Goal: Transaction & Acquisition: Register for event/course

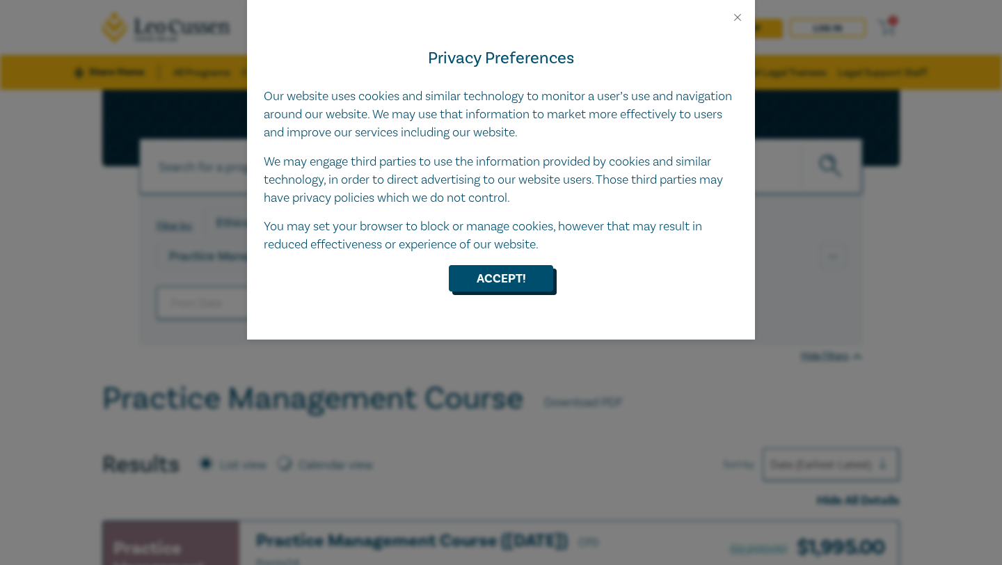
click at [487, 277] on button "Accept!" at bounding box center [501, 278] width 104 height 26
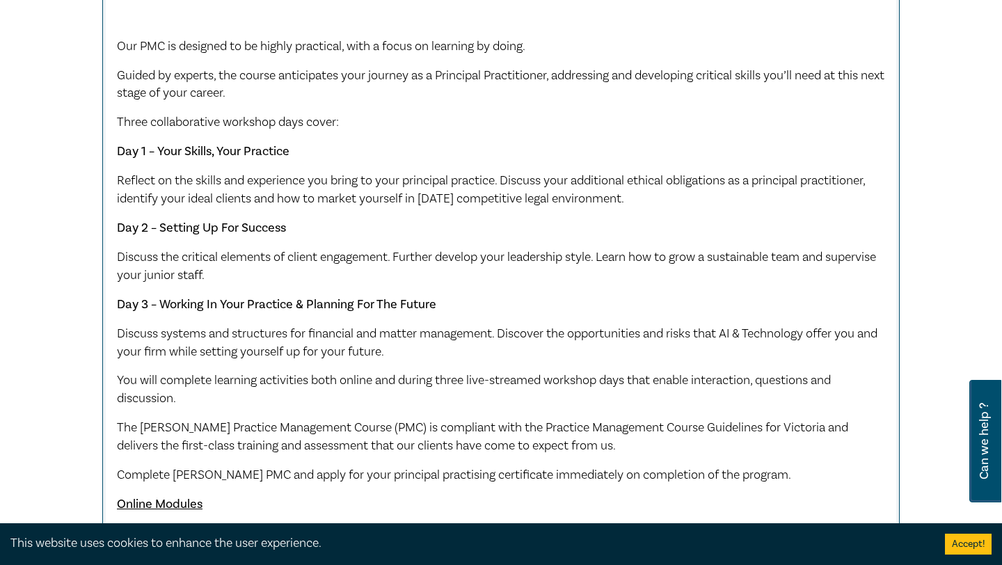
scroll to position [422, 0]
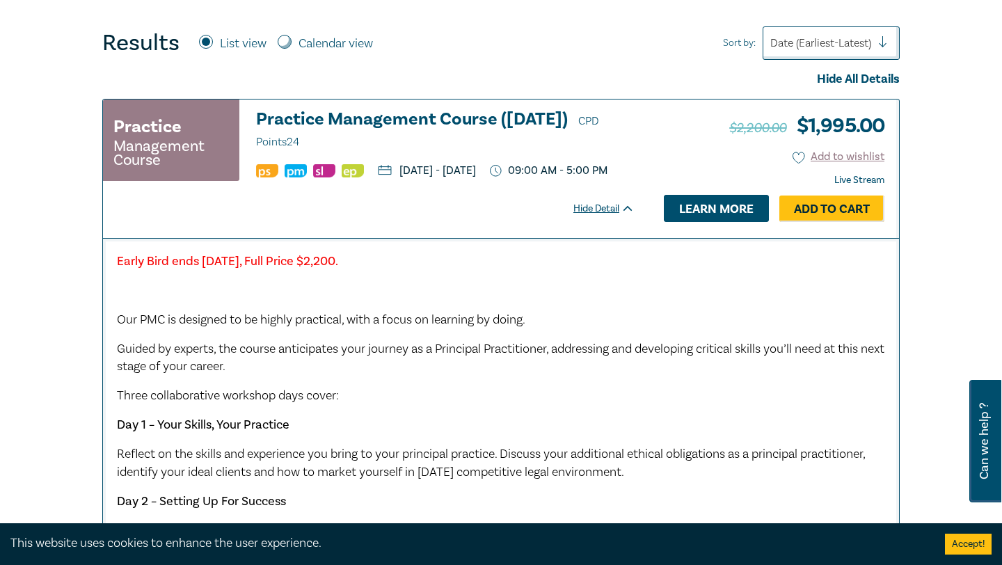
click at [732, 221] on link "Learn more" at bounding box center [716, 208] width 105 height 26
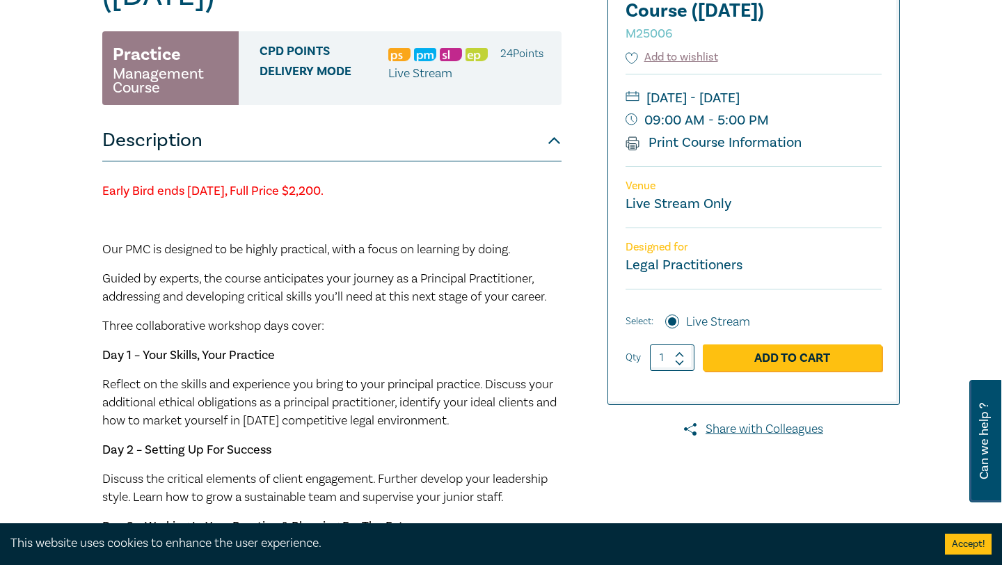
scroll to position [216, 0]
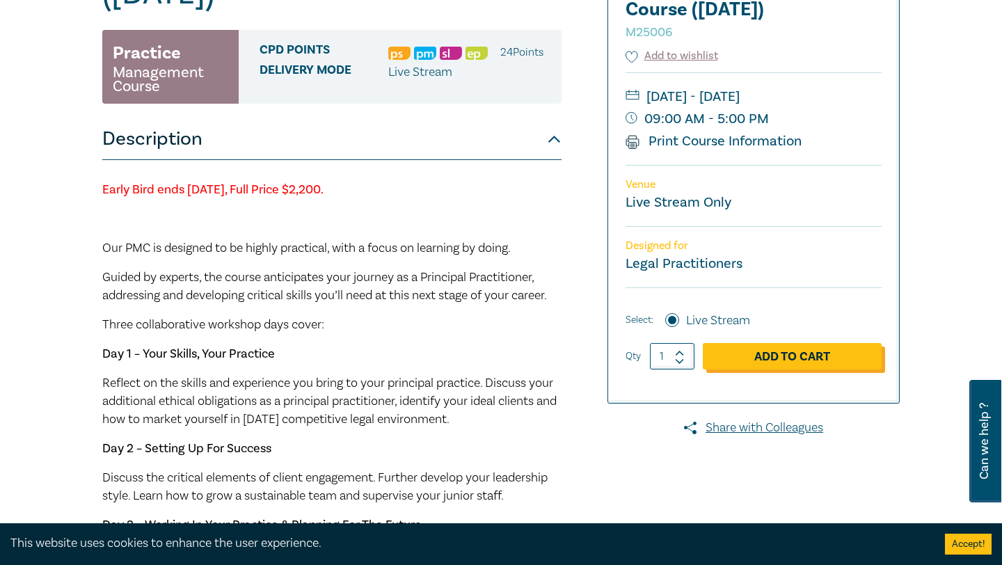
click at [816, 370] on link "Add to Cart" at bounding box center [792, 356] width 179 height 26
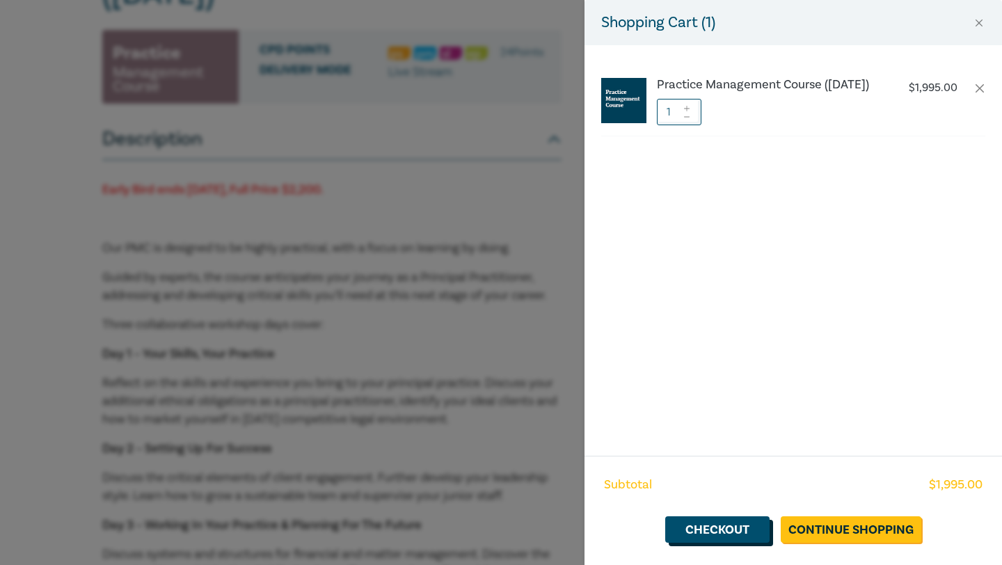
click at [736, 528] on link "Checkout" at bounding box center [717, 529] width 104 height 26
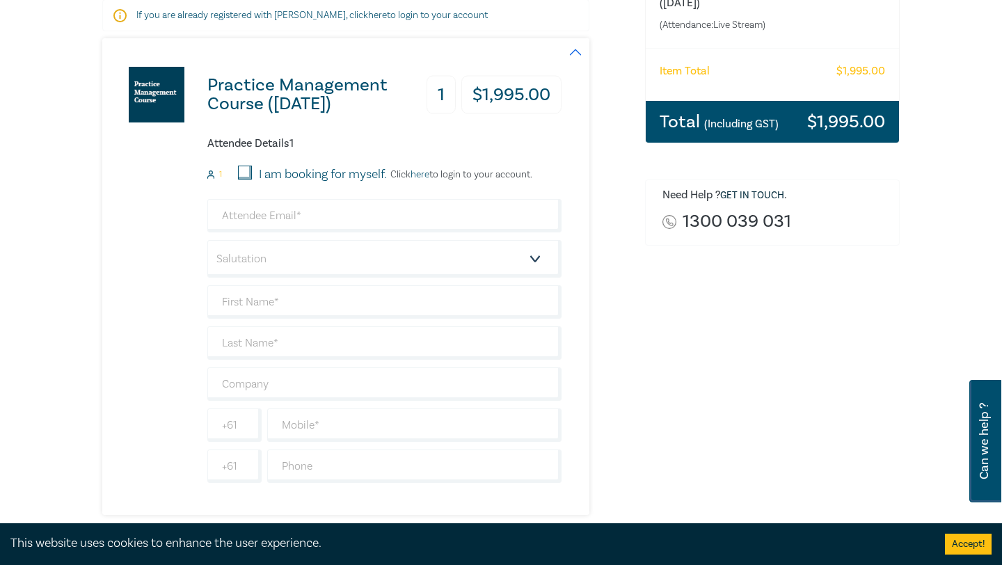
scroll to position [231, 0]
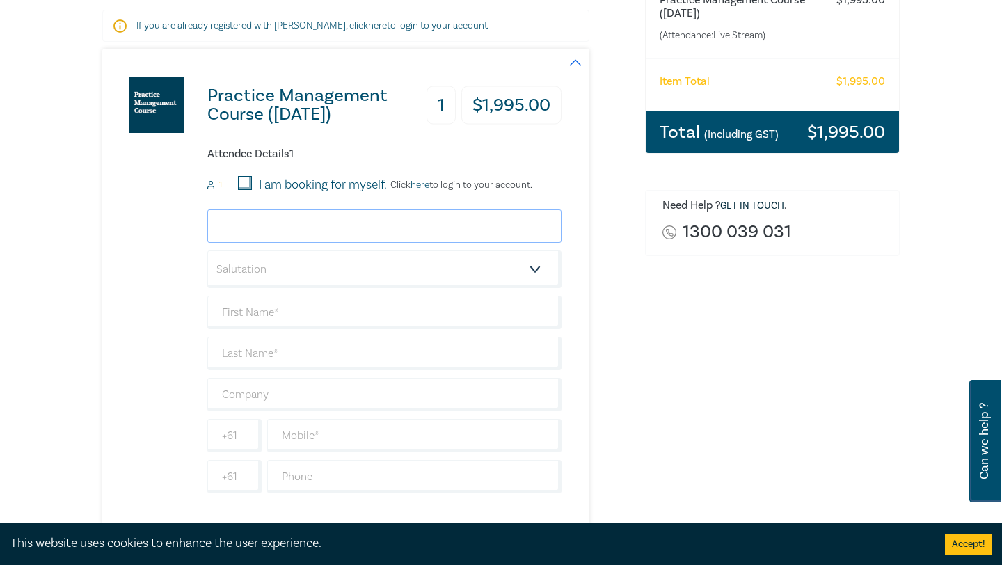
click at [308, 230] on input "email" at bounding box center [384, 225] width 354 height 33
type input "tanya.chapman@outlook.com"
click at [267, 259] on select "Salutation Mr. Mrs. Ms. Miss Dr. Prof. Other" at bounding box center [384, 270] width 354 height 38
click at [256, 276] on select "Salutation Mr. Mrs. Ms. Miss Dr. Prof. Other" at bounding box center [384, 270] width 354 height 38
select select "Miss"
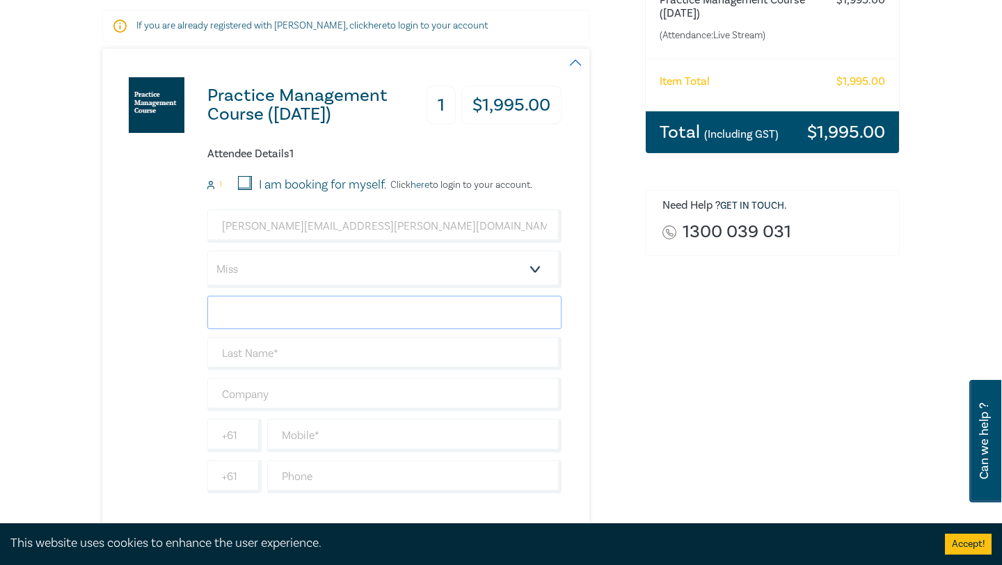
click at [244, 307] on input "text" at bounding box center [384, 312] width 354 height 33
type input "Tanya"
type input "Chapman"
type input "0439323664"
type input "Australia"
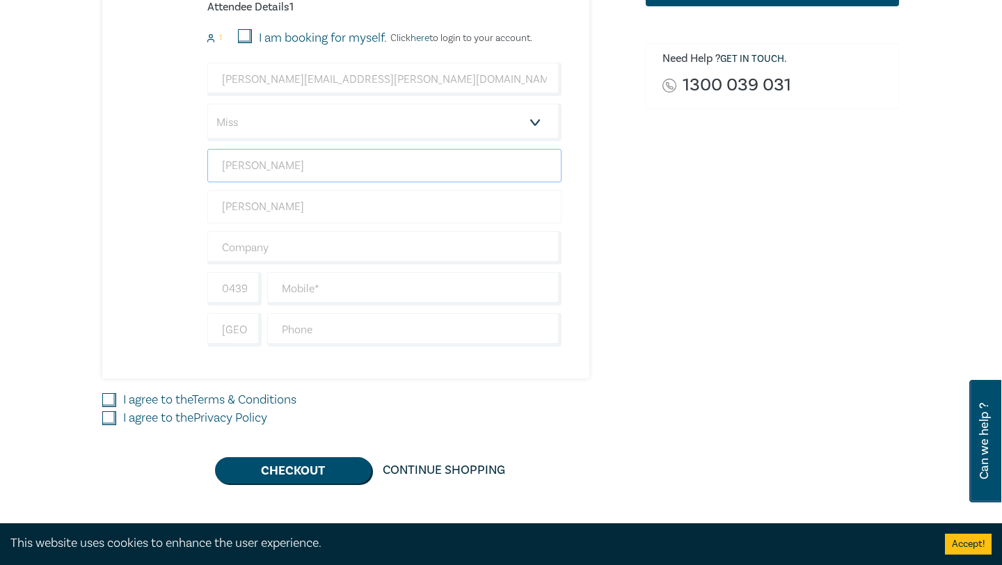
scroll to position [387, 0]
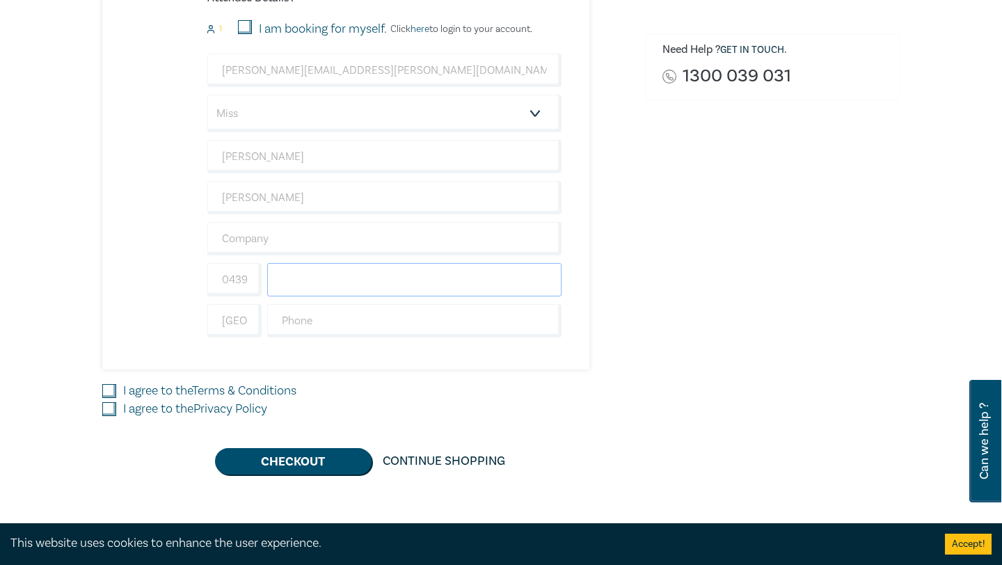
click at [304, 291] on input "text" at bounding box center [414, 279] width 294 height 33
type input "0439323664"
click at [234, 274] on input "0439323664" at bounding box center [234, 279] width 54 height 33
click at [308, 362] on div "Practice Management Course (October 2025) 1 $ 1,995.00 Attendee Details 1 1 I a…" at bounding box center [331, 131] width 459 height 477
click at [221, 284] on input "39323664" at bounding box center [234, 279] width 54 height 33
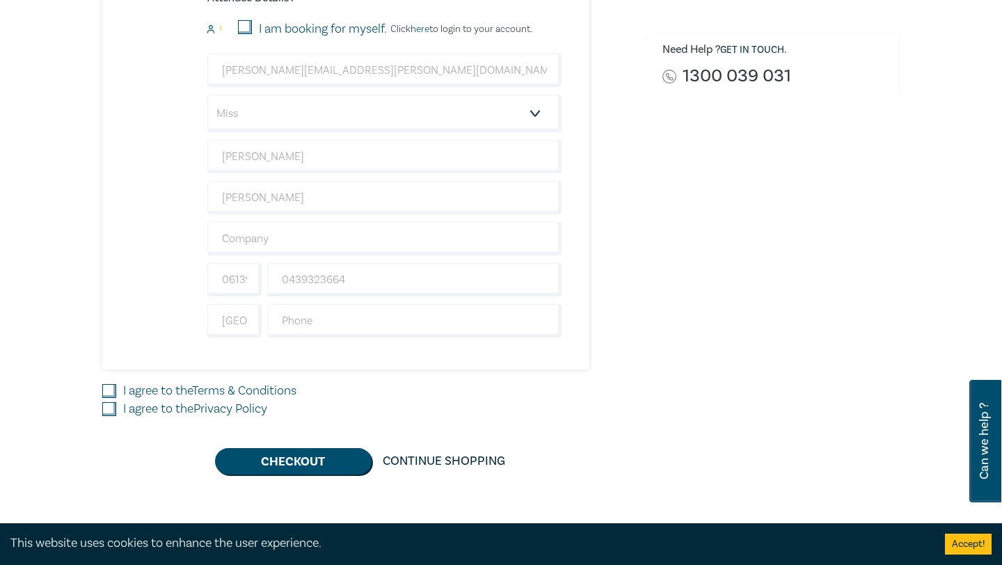
click at [288, 425] on div "Practice Management Course (October 2025) 1 $ 1,995.00 Attendee Details 1 1 I a…" at bounding box center [365, 184] width 526 height 582
click at [229, 280] on input "06139323664" at bounding box center [234, 279] width 54 height 33
type input "6139323664"
click at [305, 363] on div "Practice Management Course (October 2025) 1 $ 1,995.00 Attendee Details 1 1 I a…" at bounding box center [331, 131] width 459 height 477
click at [316, 324] on input "text" at bounding box center [414, 320] width 294 height 33
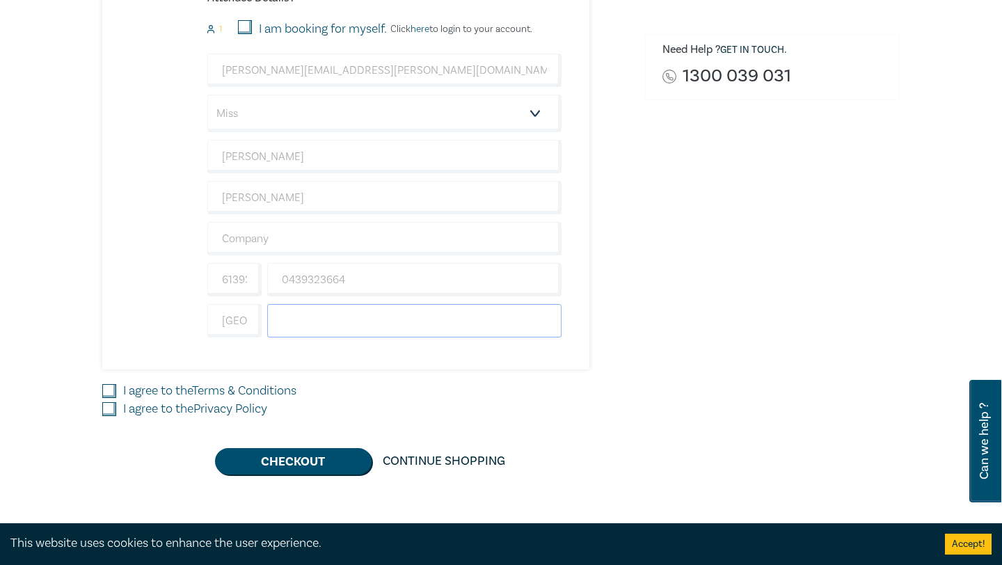
type input "0439323664"
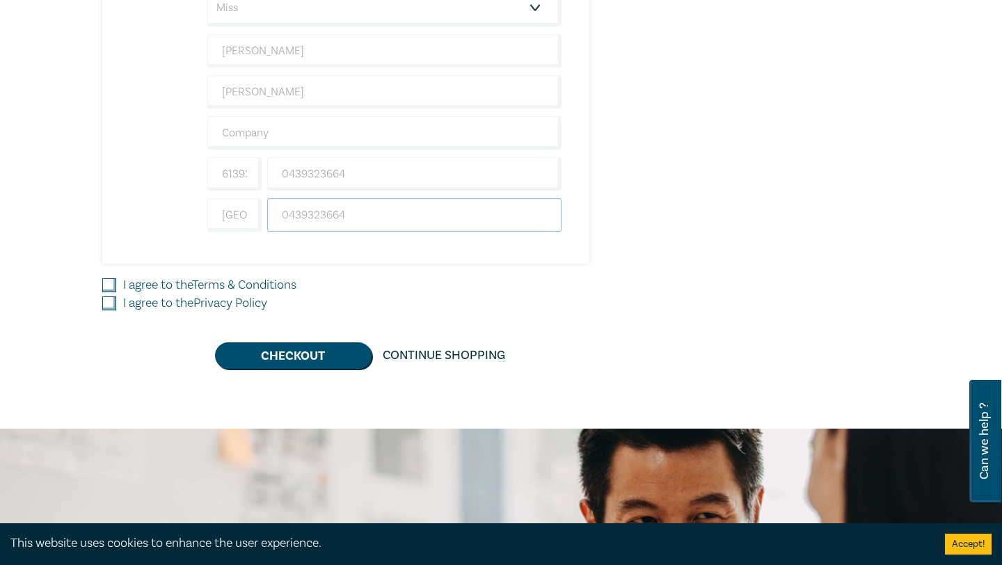
scroll to position [501, 0]
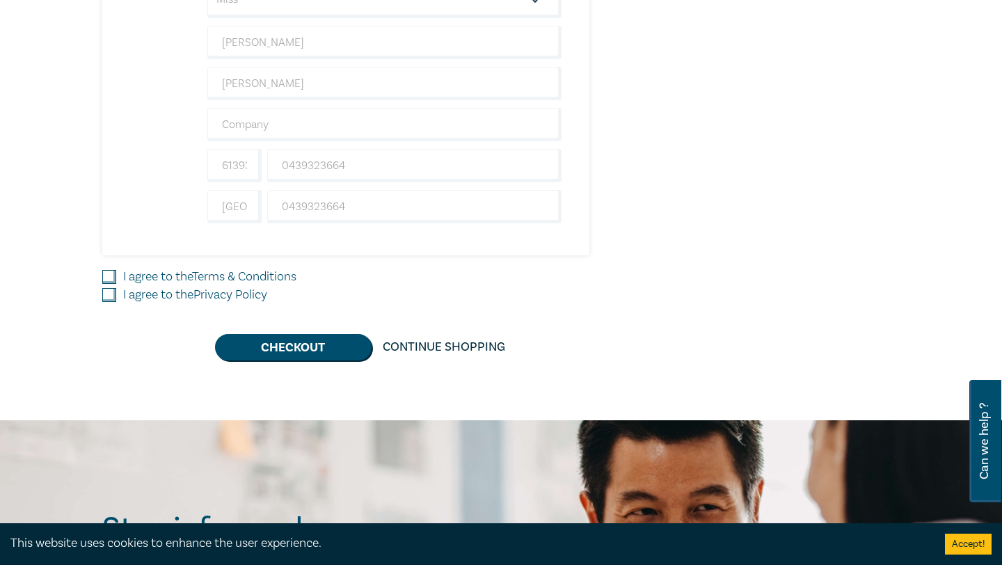
click at [113, 277] on input "I agree to the Terms & Conditions" at bounding box center [109, 277] width 14 height 14
checkbox input "true"
click at [109, 303] on div "I agree to the Privacy Policy" at bounding box center [365, 295] width 526 height 18
click at [109, 291] on input "I agree to the Privacy Policy" at bounding box center [109, 295] width 14 height 14
checkbox input "true"
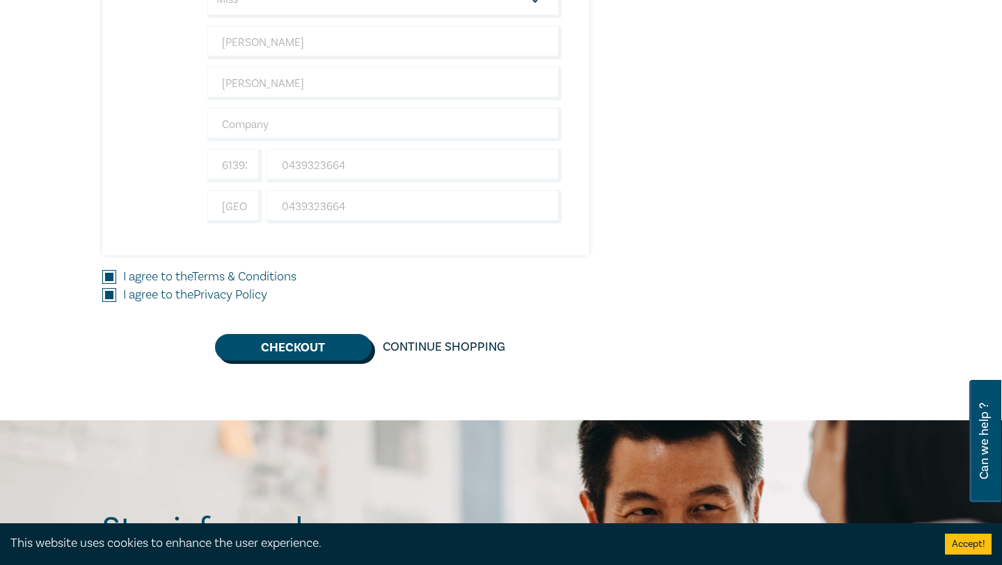
click at [278, 349] on button "Checkout" at bounding box center [293, 347] width 157 height 26
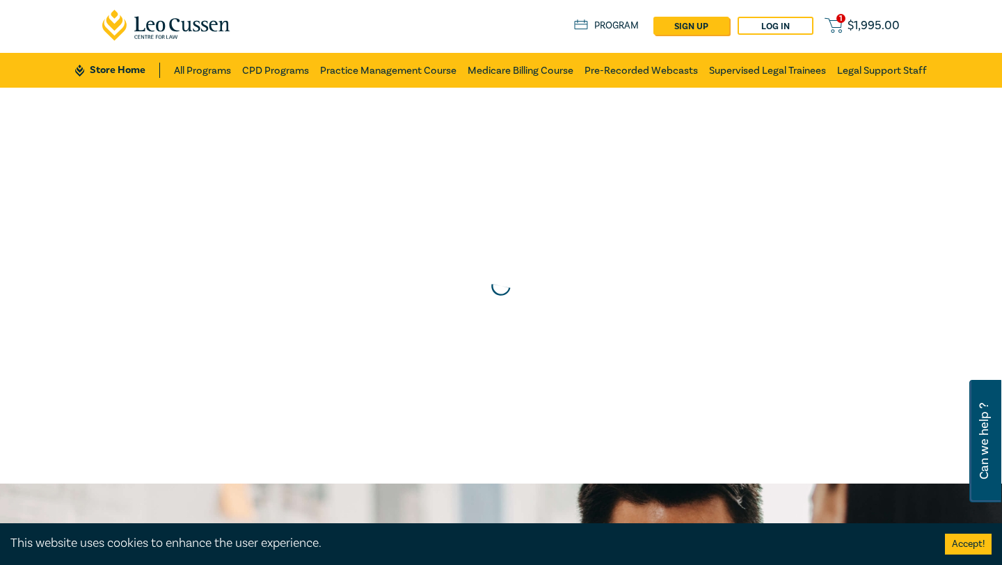
scroll to position [0, 0]
